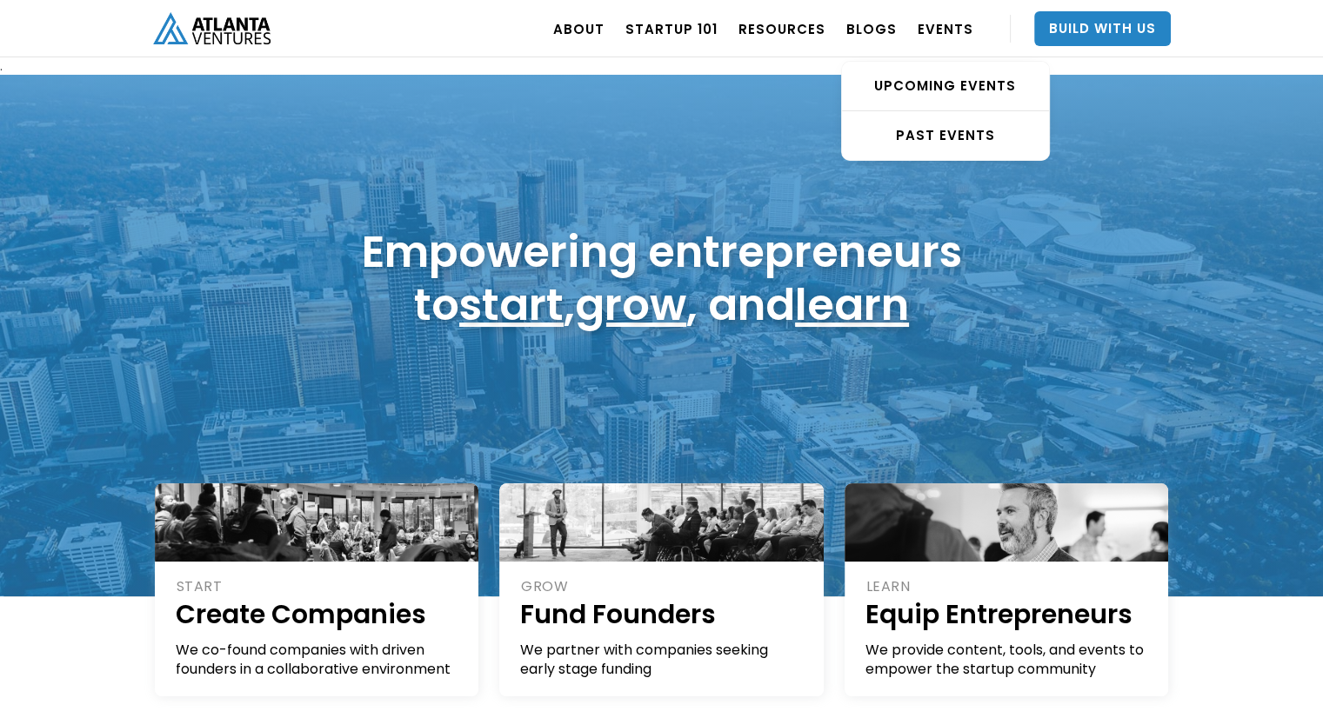
click at [1005, 46] on div "UPCOMING EVENTS PAST EVENTS" at bounding box center [945, 101] width 209 height 122
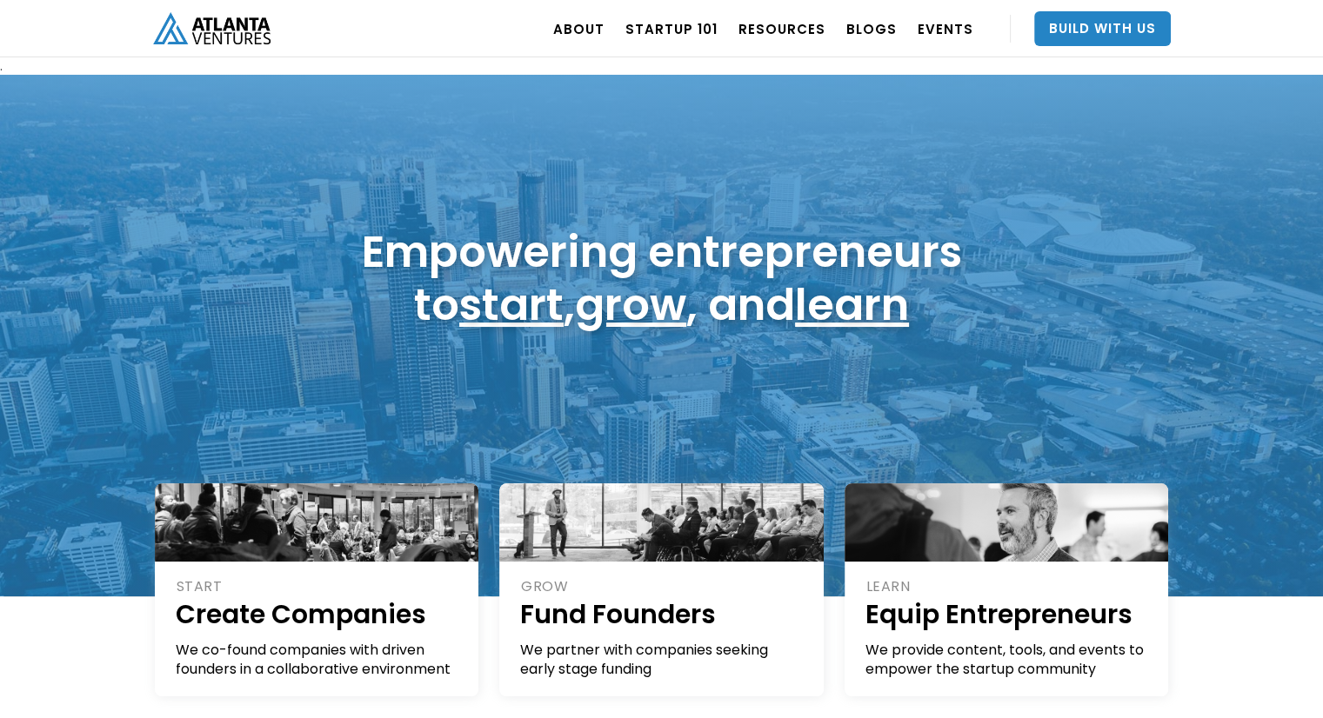
click at [1256, 50] on div "ABOUT OUR STORY TEAM Job Board PORTFOLIO Startup 101 RESOURCES TOOLS STORIES NE…" at bounding box center [661, 28] width 1323 height 57
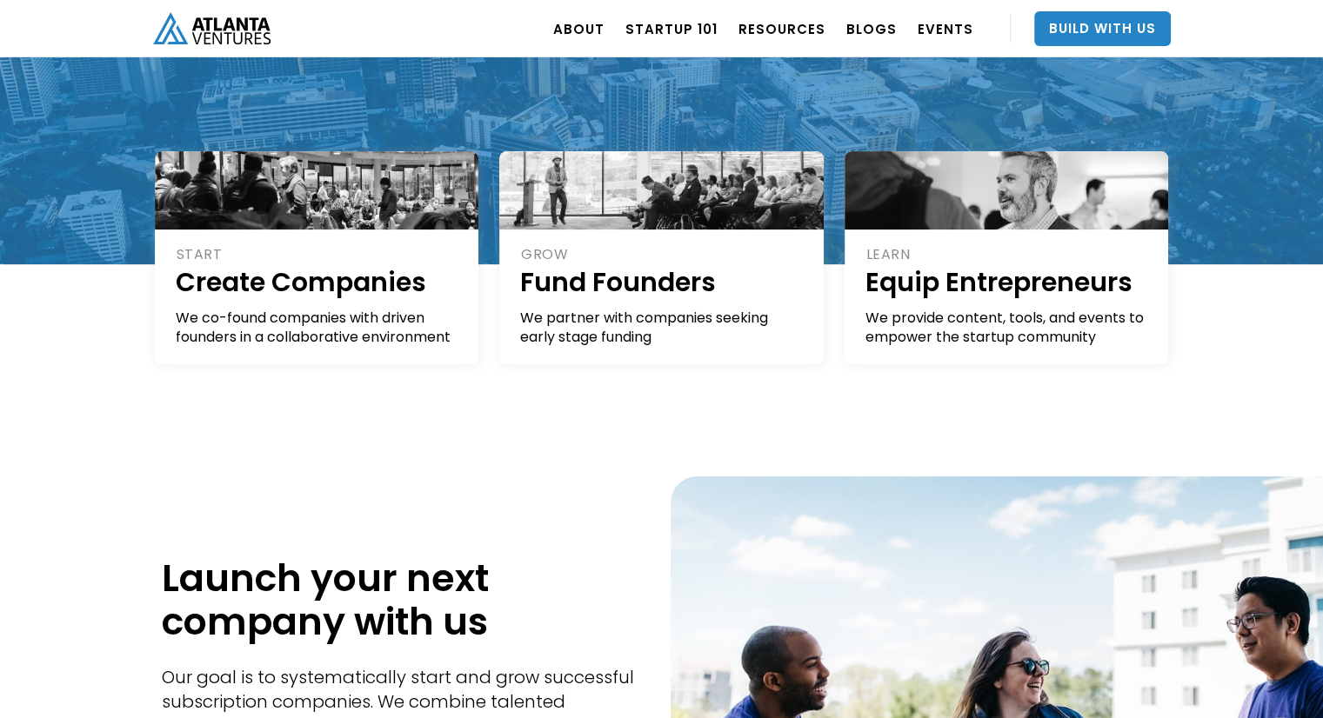
scroll to position [333, 0]
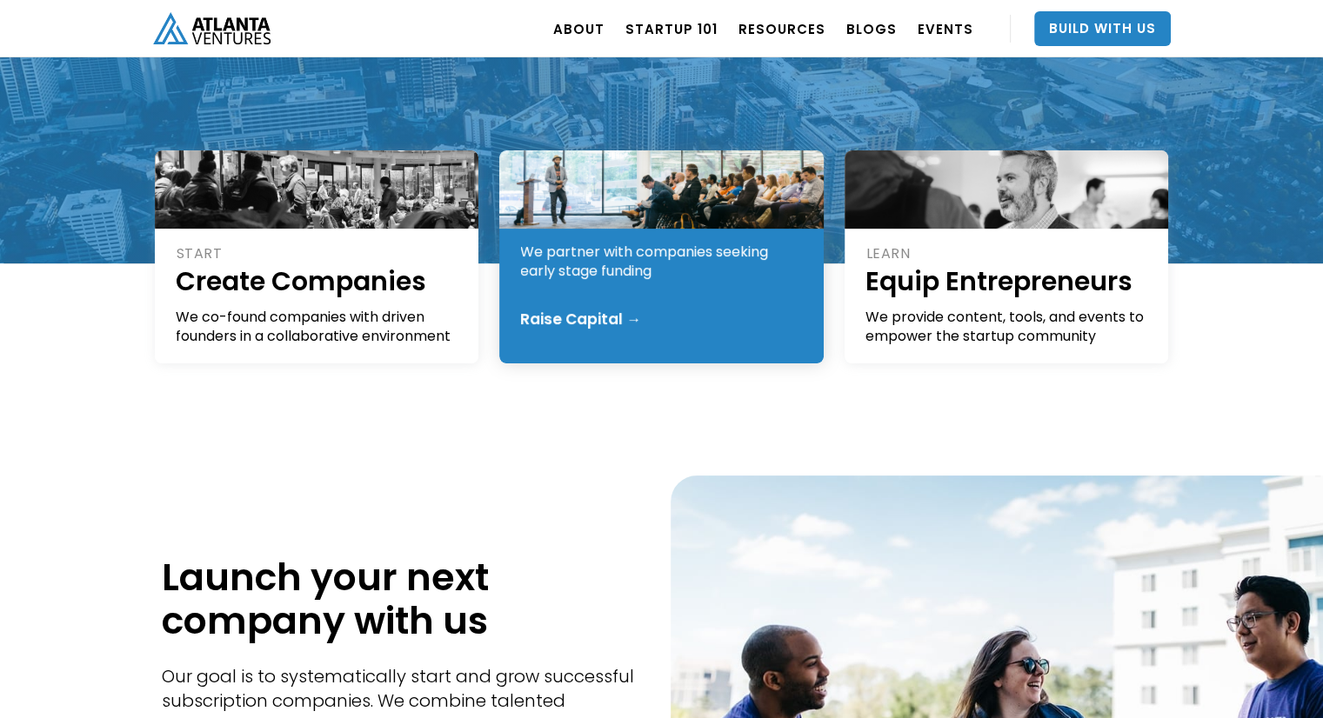
click at [637, 316] on div "Raise Capital →" at bounding box center [580, 318] width 121 height 17
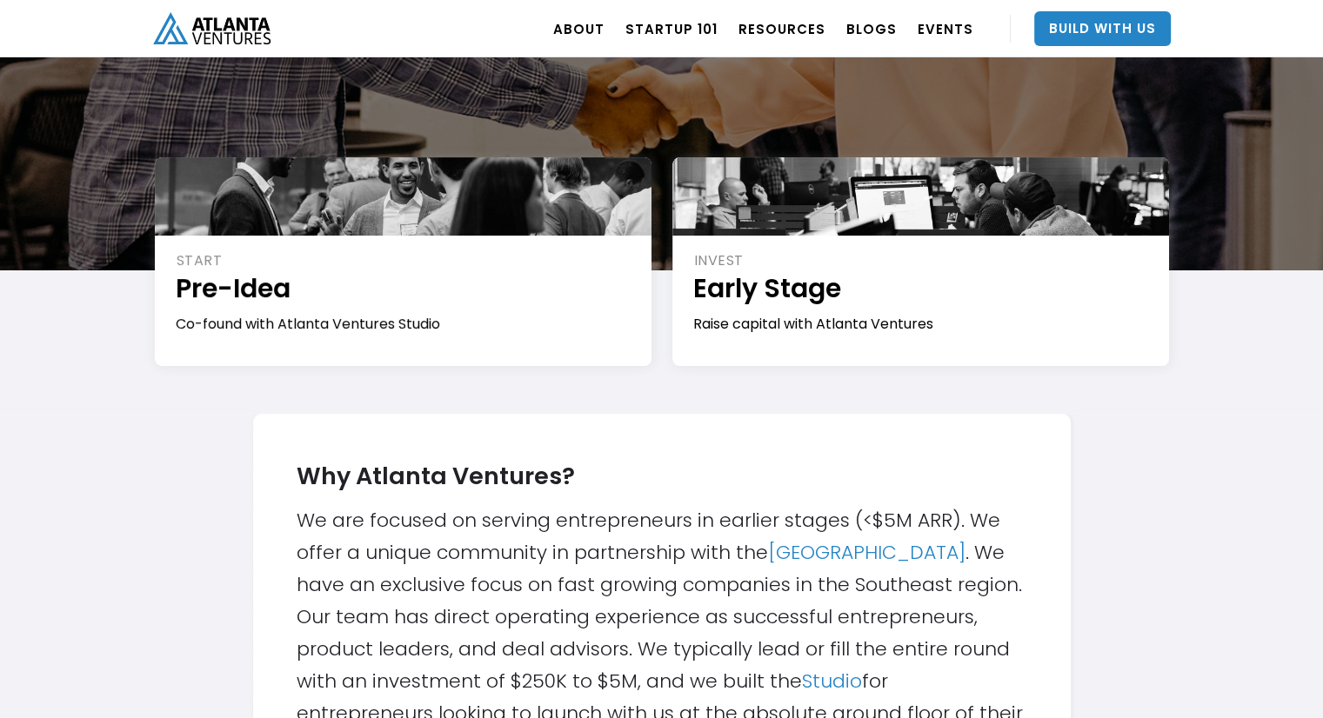
scroll to position [240, 0]
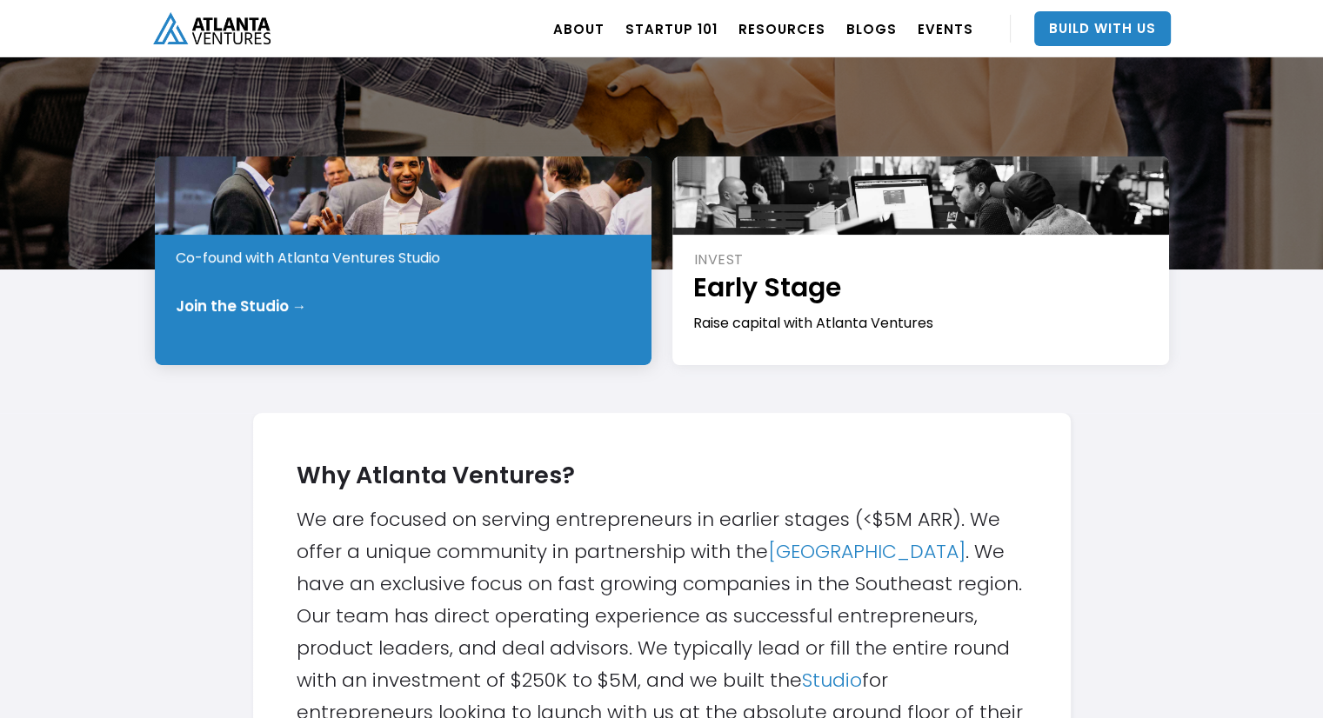
click at [529, 312] on div "Join the Studio →" at bounding box center [404, 305] width 457 height 17
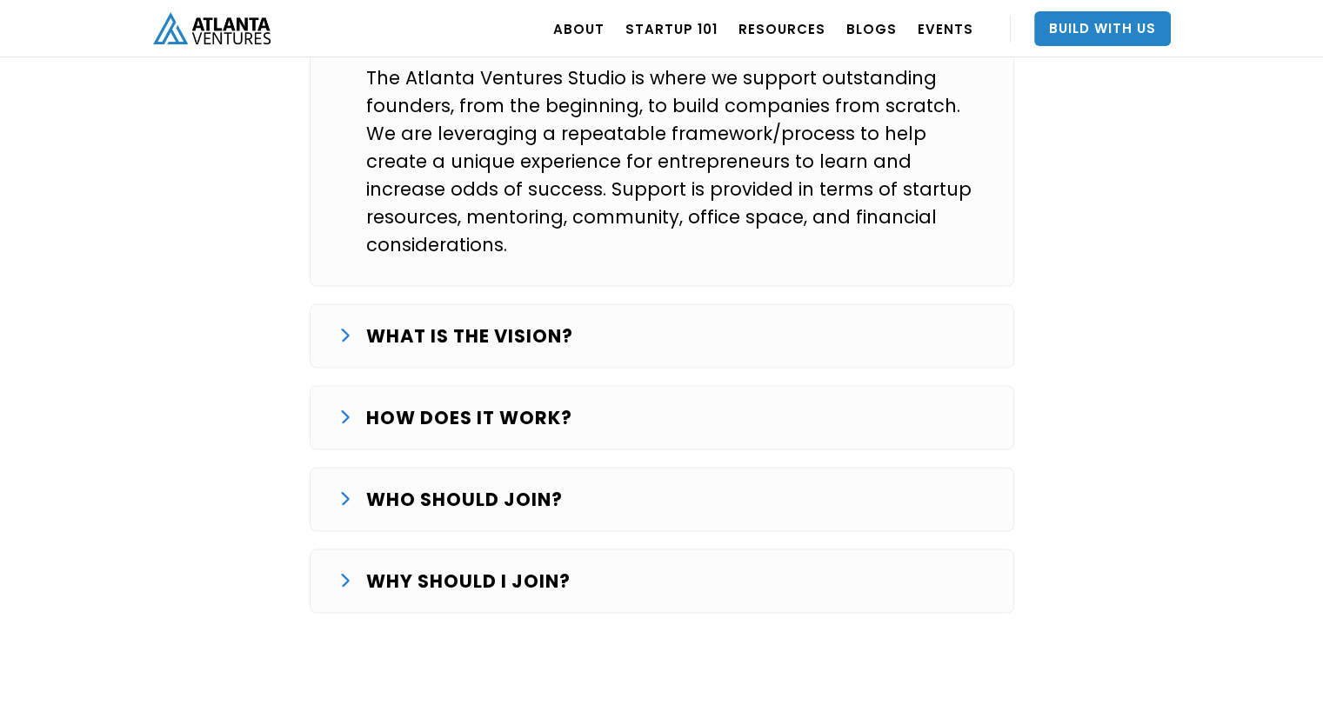
scroll to position [2980, 0]
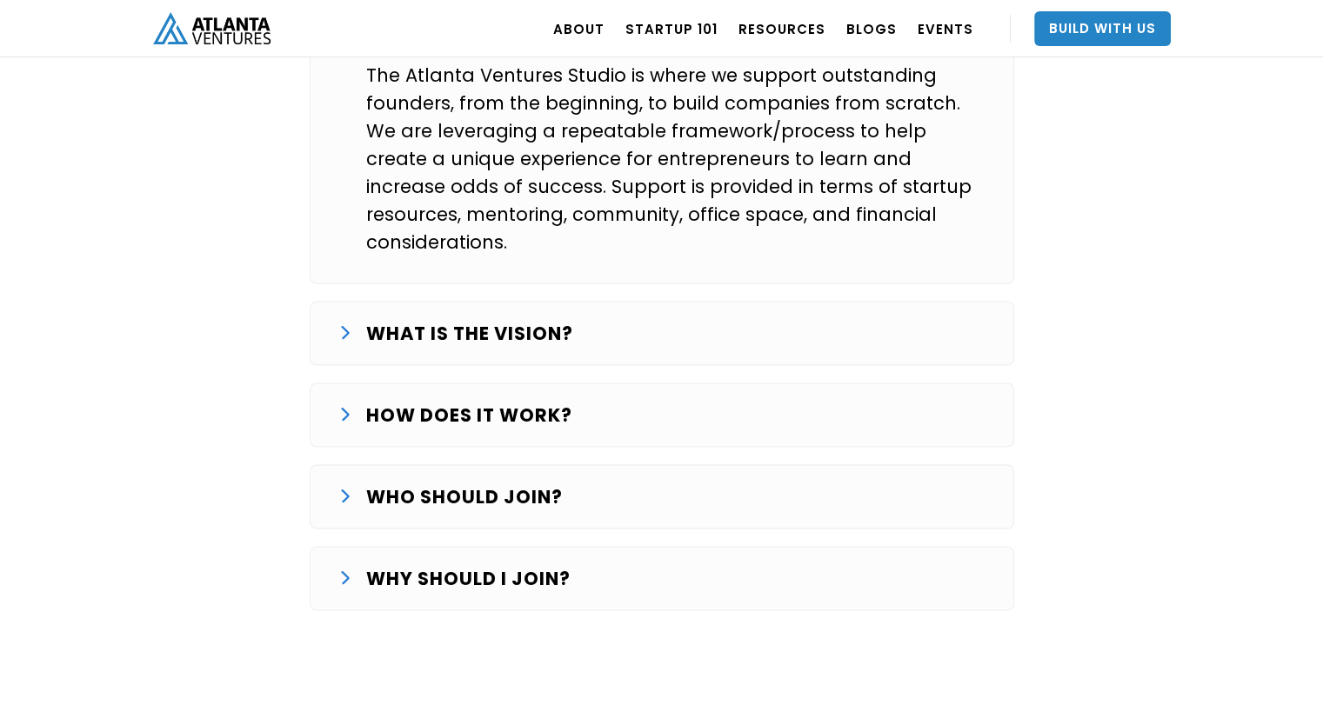
click at [261, 287] on div "Frequently asked questions WHAT IS THE STUDIO? The Atlanta Ventures Studio is w…" at bounding box center [662, 256] width 1044 height 743
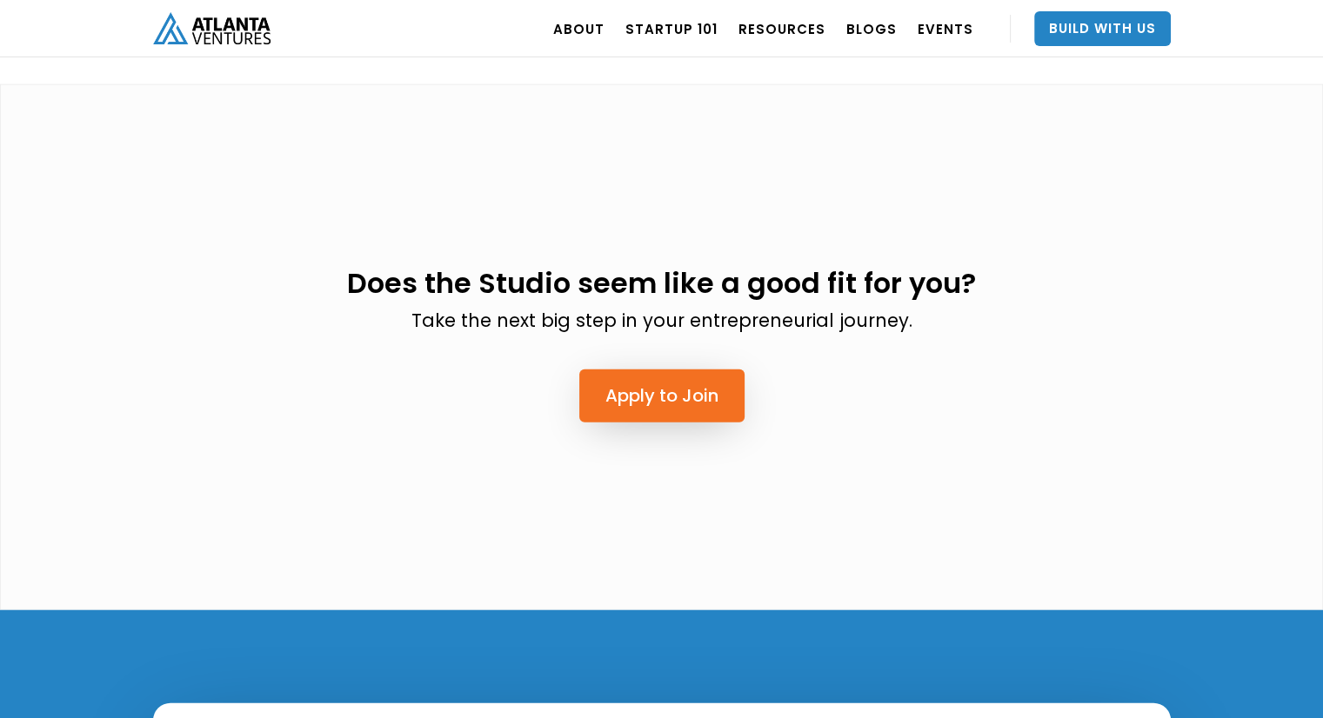
scroll to position [4244, 0]
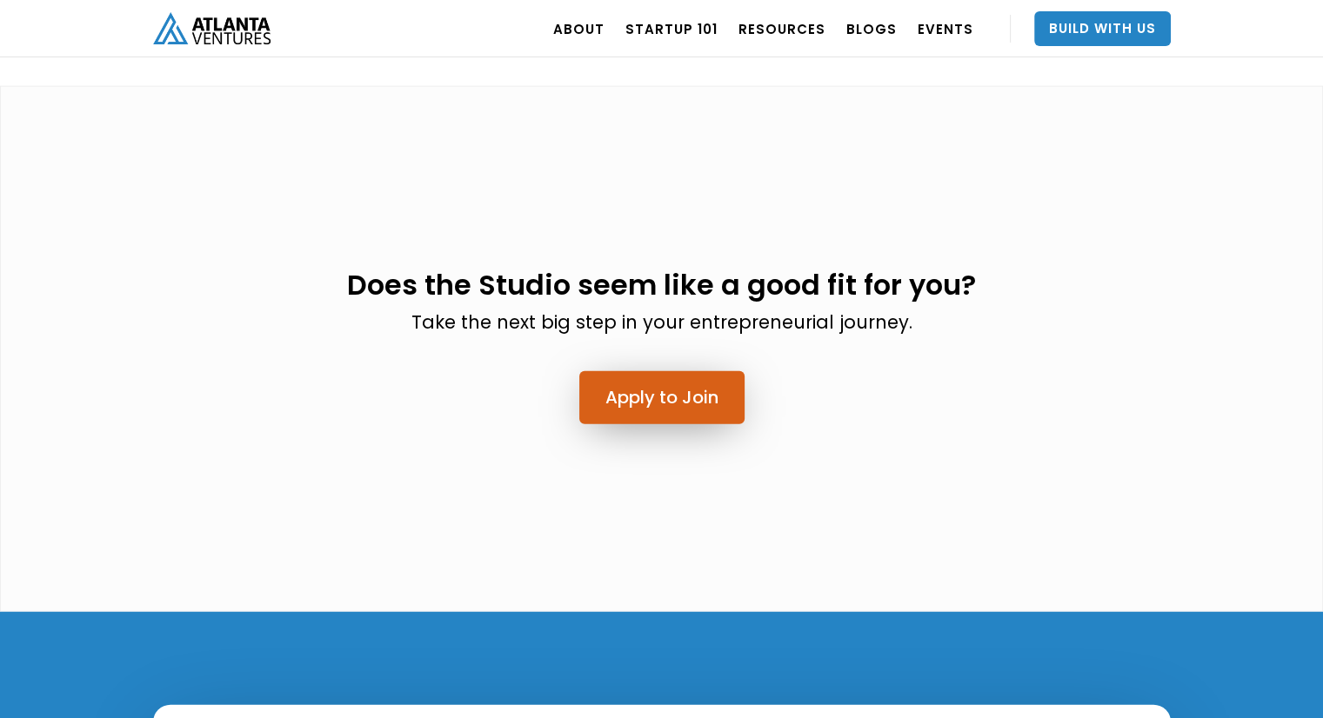
click at [667, 371] on link "Apply to Join" at bounding box center [661, 397] width 165 height 53
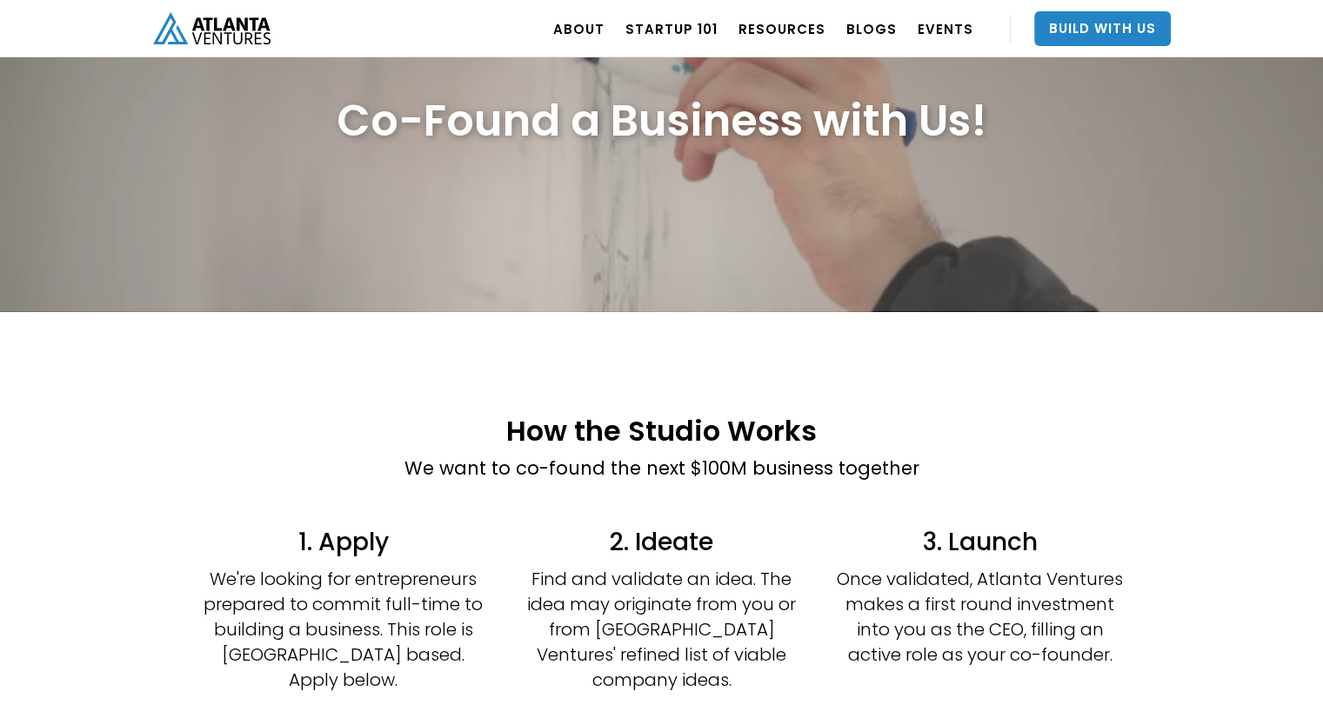
scroll to position [0, 0]
